Goal: Communication & Community: Answer question/provide support

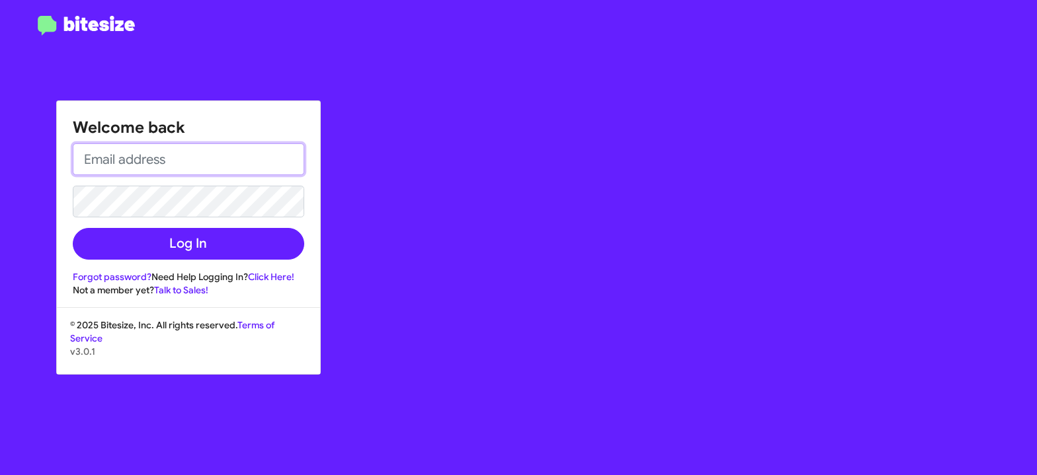
click at [125, 156] on input "email" at bounding box center [188, 160] width 231 height 32
type input "[EMAIL_ADDRESS][DOMAIN_NAME]"
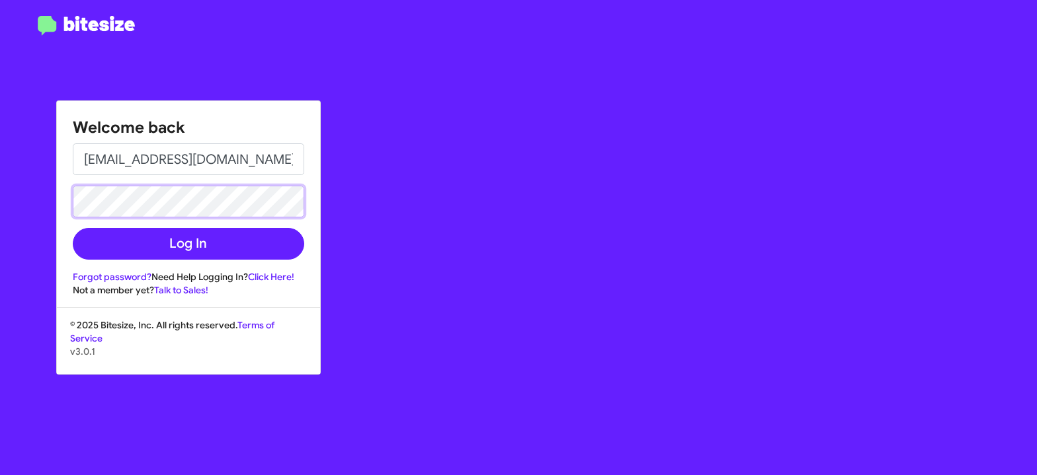
click at [73, 228] on button "Log In" at bounding box center [188, 244] width 231 height 32
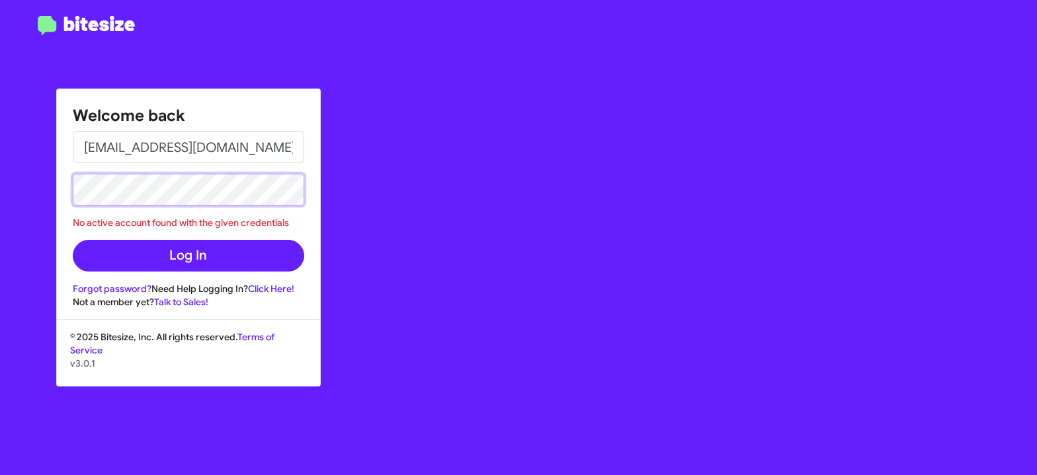
click at [73, 240] on button "Log In" at bounding box center [188, 256] width 231 height 32
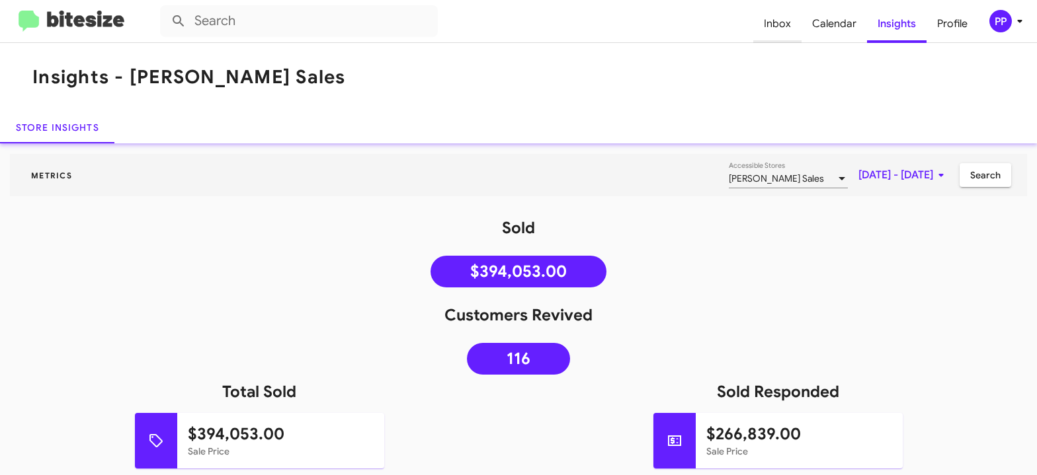
click at [780, 22] on span "Inbox" at bounding box center [777, 24] width 48 height 38
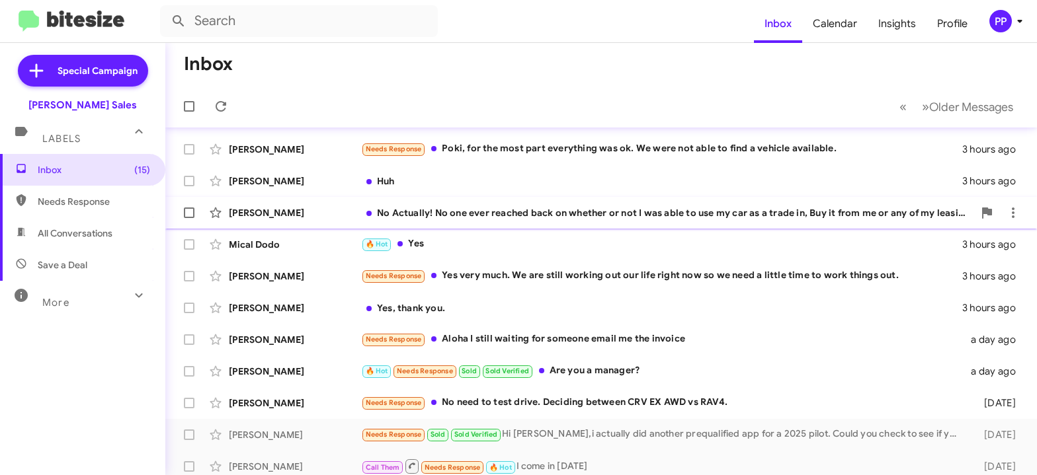
scroll to position [95, 0]
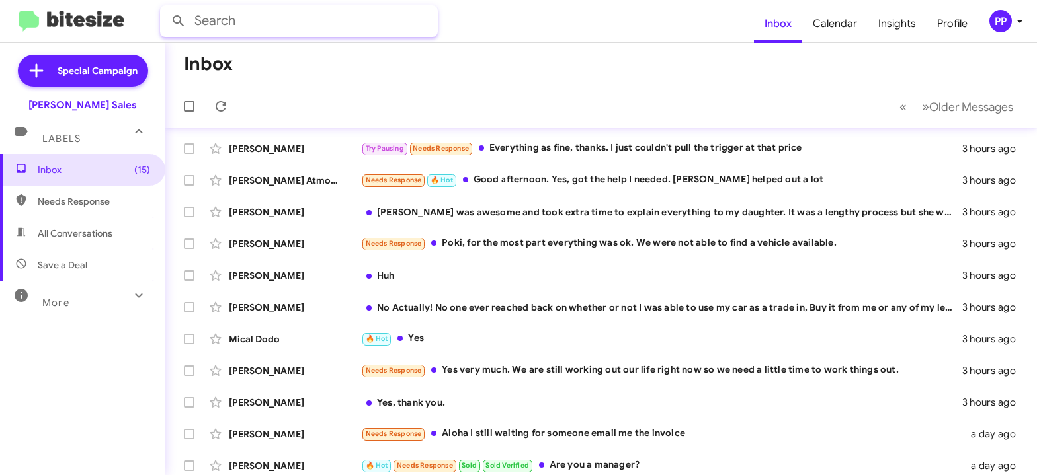
click at [215, 22] on input "text" at bounding box center [299, 21] width 278 height 32
type input "nuevo"
click at [165, 8] on button at bounding box center [178, 21] width 26 height 26
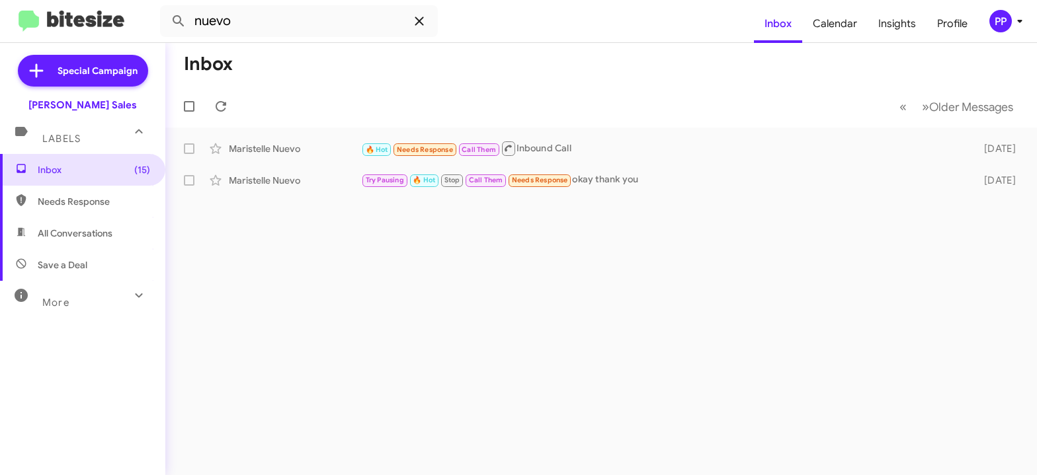
click at [417, 19] on icon at bounding box center [419, 21] width 9 height 9
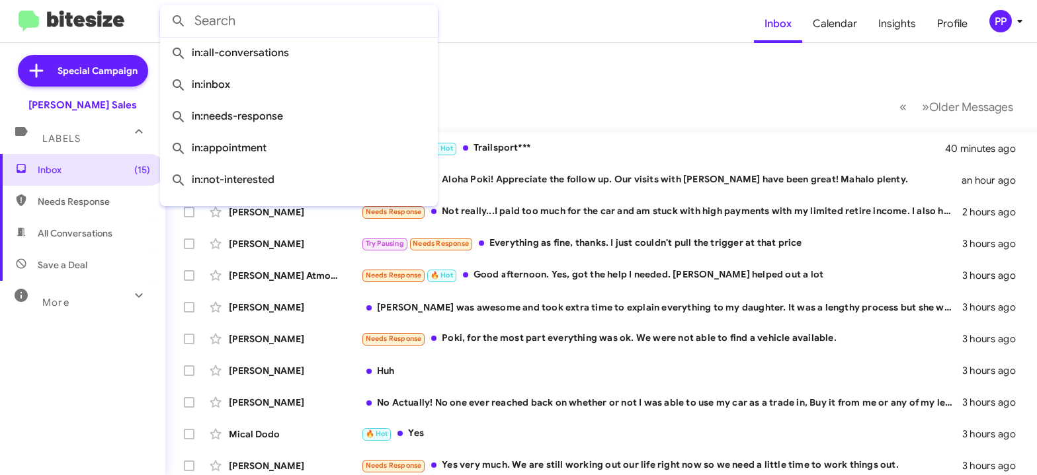
drag, startPoint x: 91, startPoint y: 390, endPoint x: 81, endPoint y: 268, distance: 122.8
click at [90, 390] on div "Inbox (15) Needs Response All Conversations Save a Deal More Important 🔥 Hot Ap…" at bounding box center [82, 296] width 165 height 285
